Goal: Find specific page/section: Find specific page/section

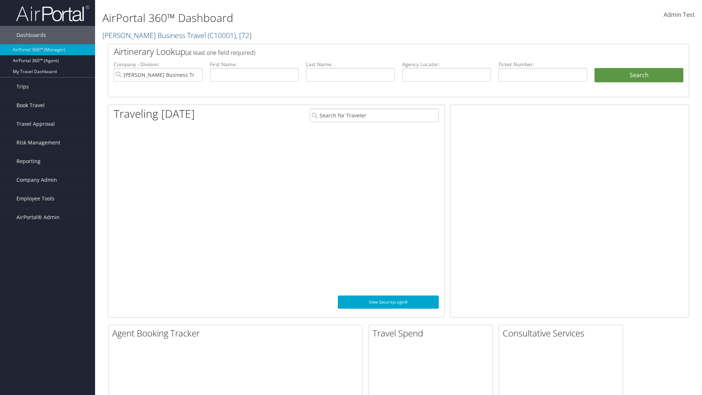
click at [48, 180] on span "Company Admin" at bounding box center [36, 180] width 41 height 18
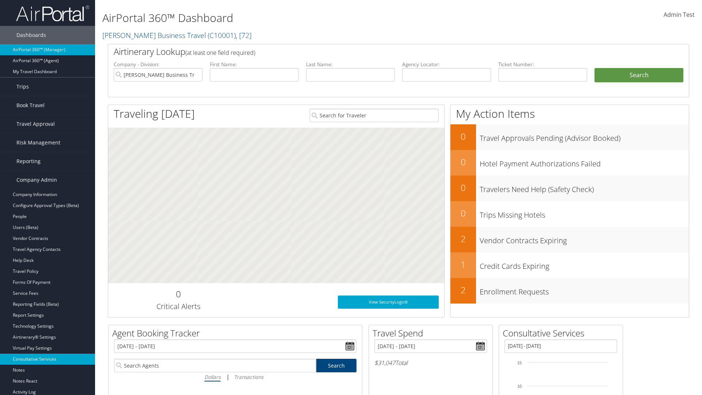
click at [48, 359] on link "Consultative Services" at bounding box center [47, 358] width 95 height 11
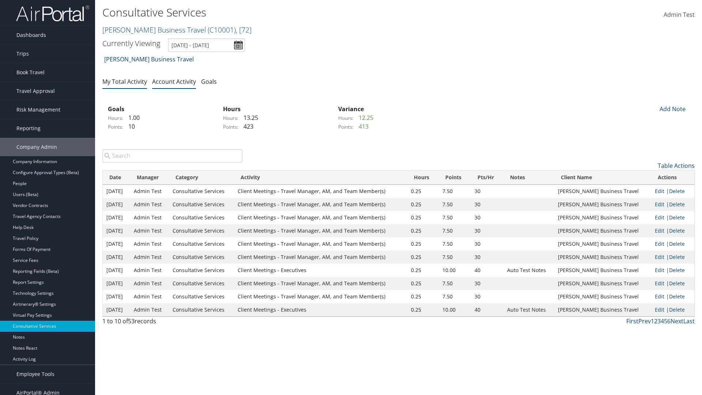
click at [125, 81] on link "My Total Activity" at bounding box center [124, 81] width 45 height 8
